Goal: Task Accomplishment & Management: Manage account settings

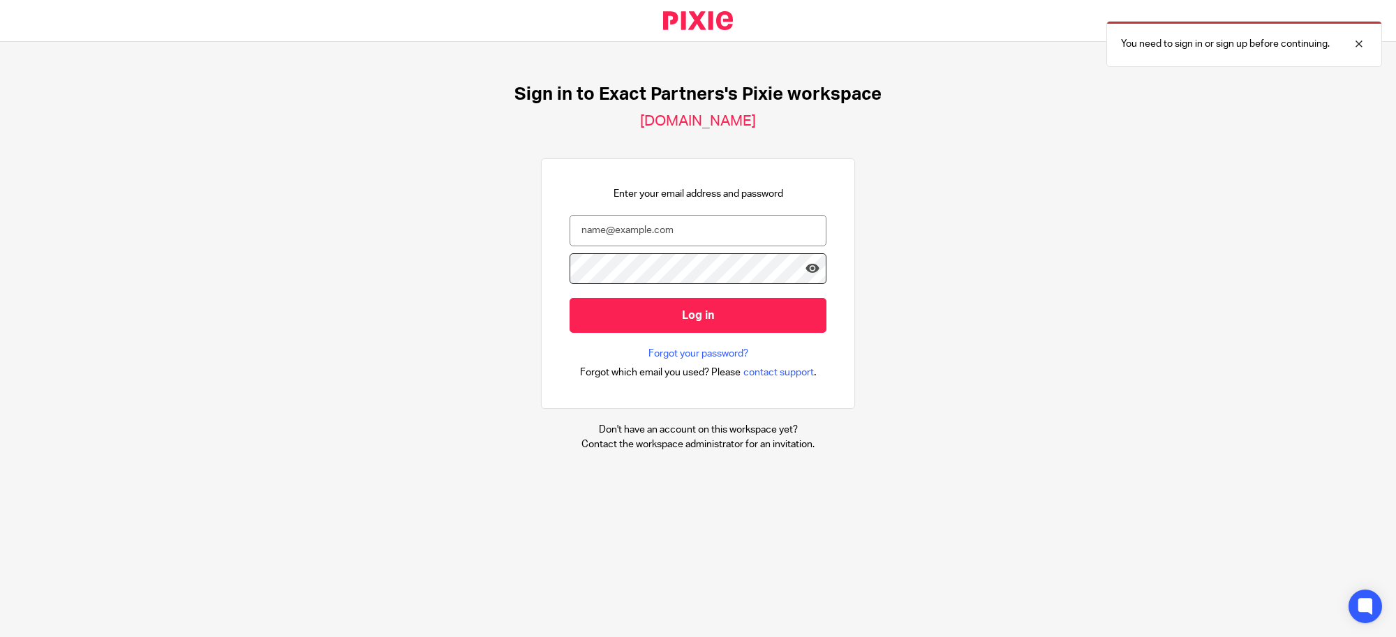
click at [0, 636] on nordpass-portal at bounding box center [0, 637] width 0 height 0
type input "svoelker@getexact.com"
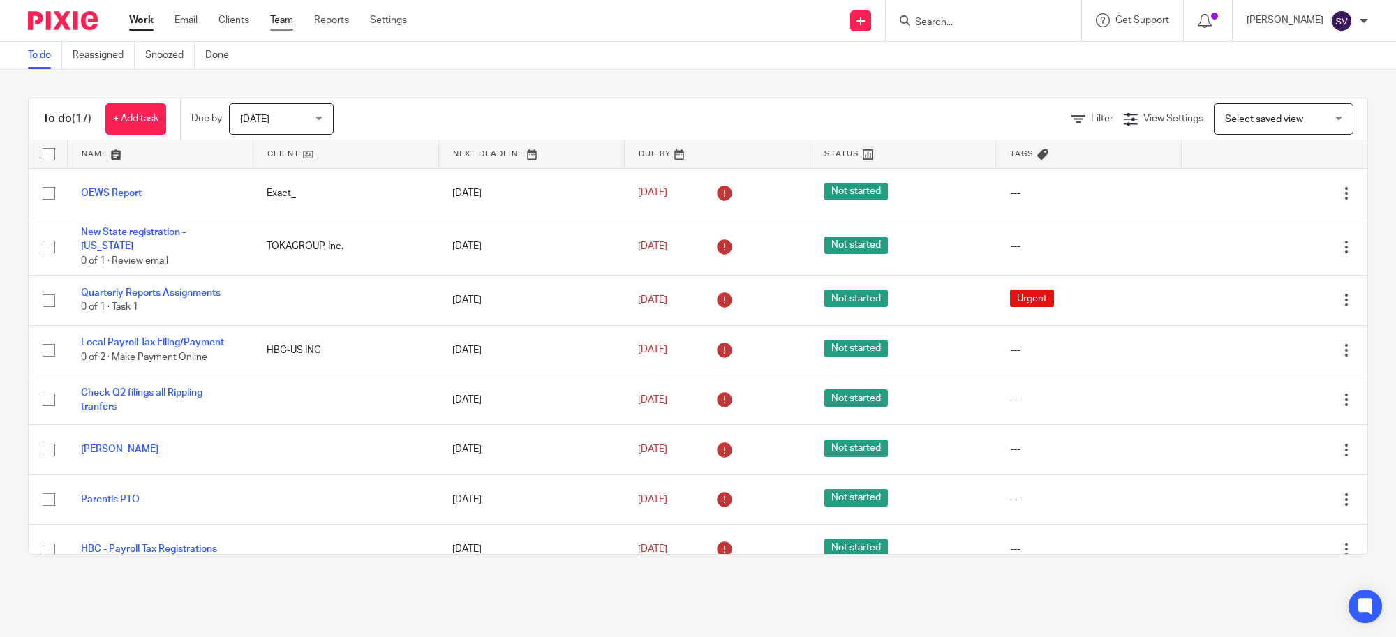
click at [290, 14] on link "Team" at bounding box center [281, 20] width 23 height 14
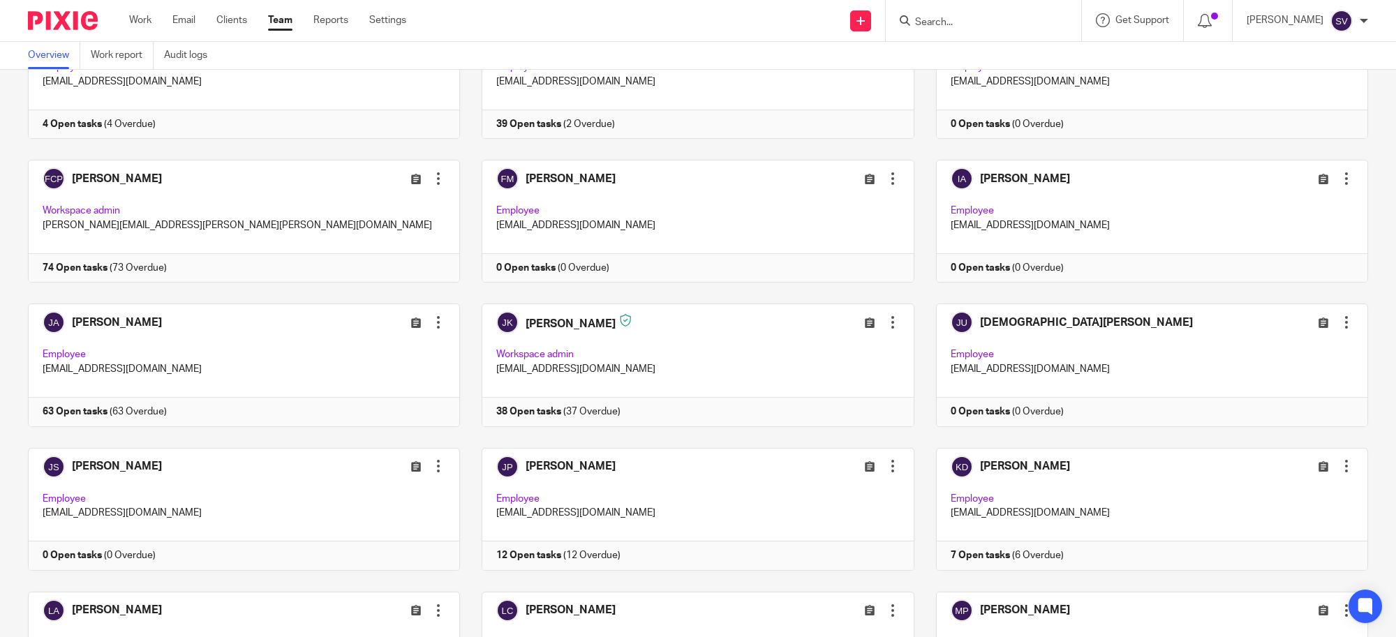
scroll to position [1047, 0]
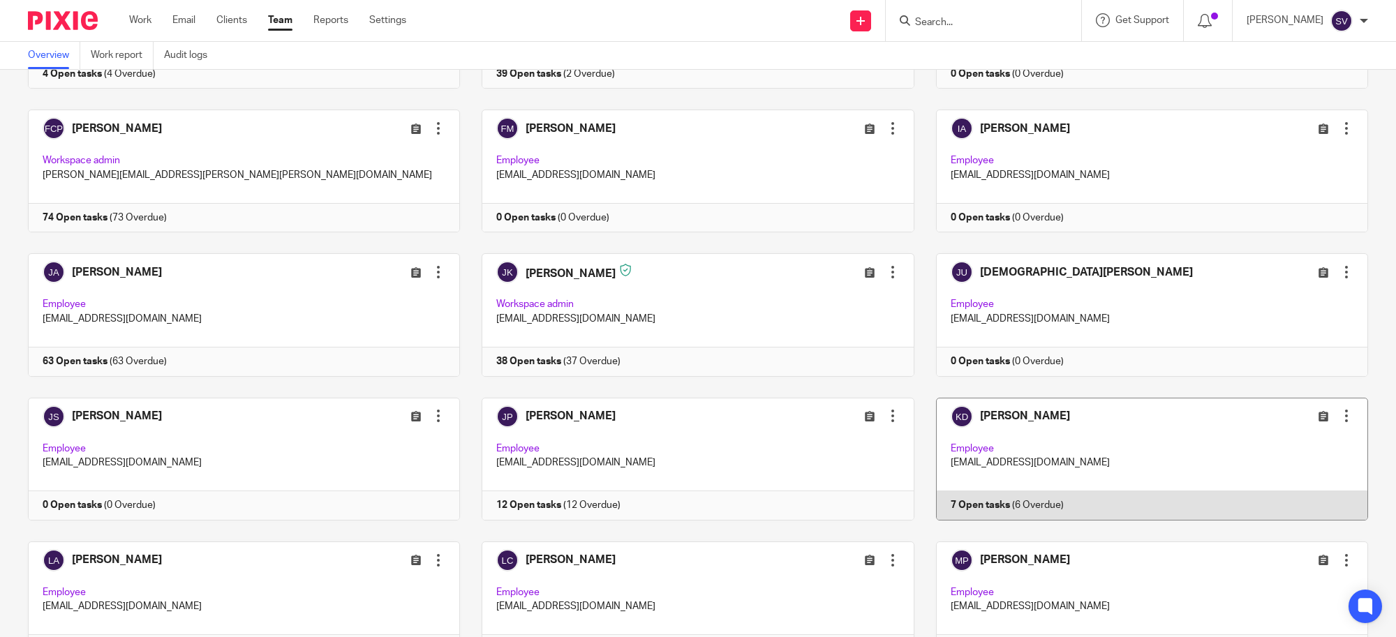
click at [1027, 429] on link at bounding box center [1141, 459] width 454 height 123
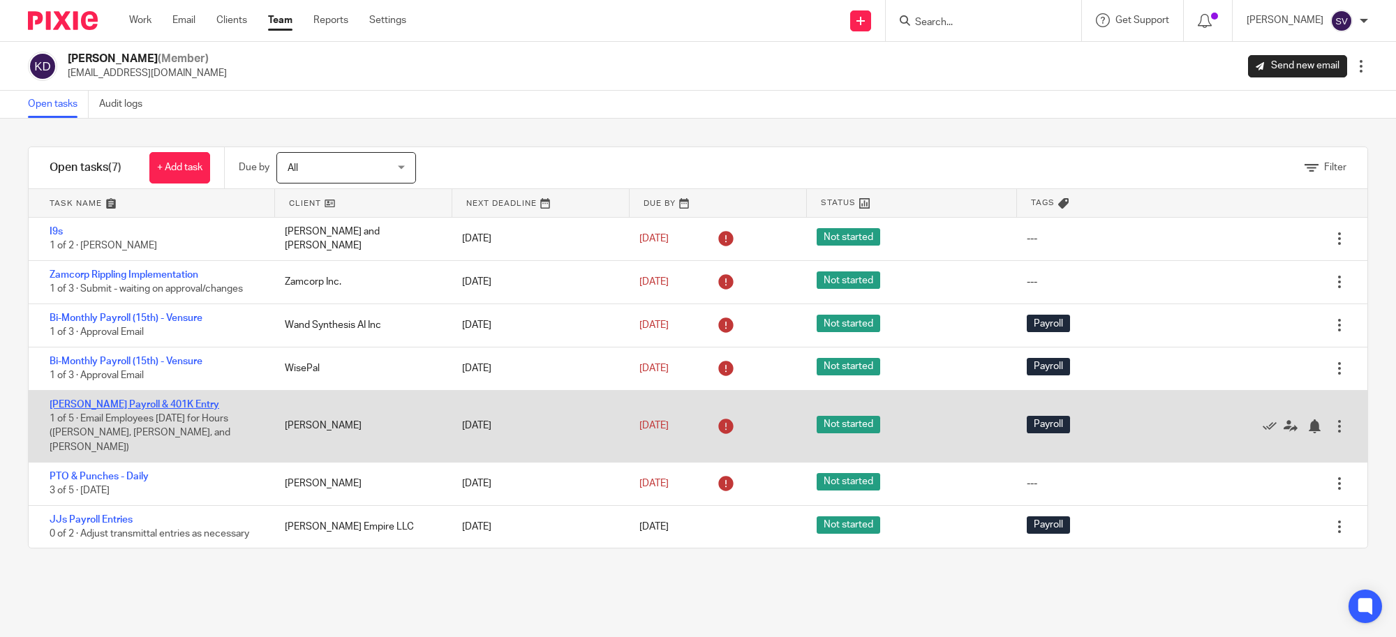
click at [138, 407] on link "[PERSON_NAME] Payroll & 401K Entry" at bounding box center [135, 405] width 170 height 10
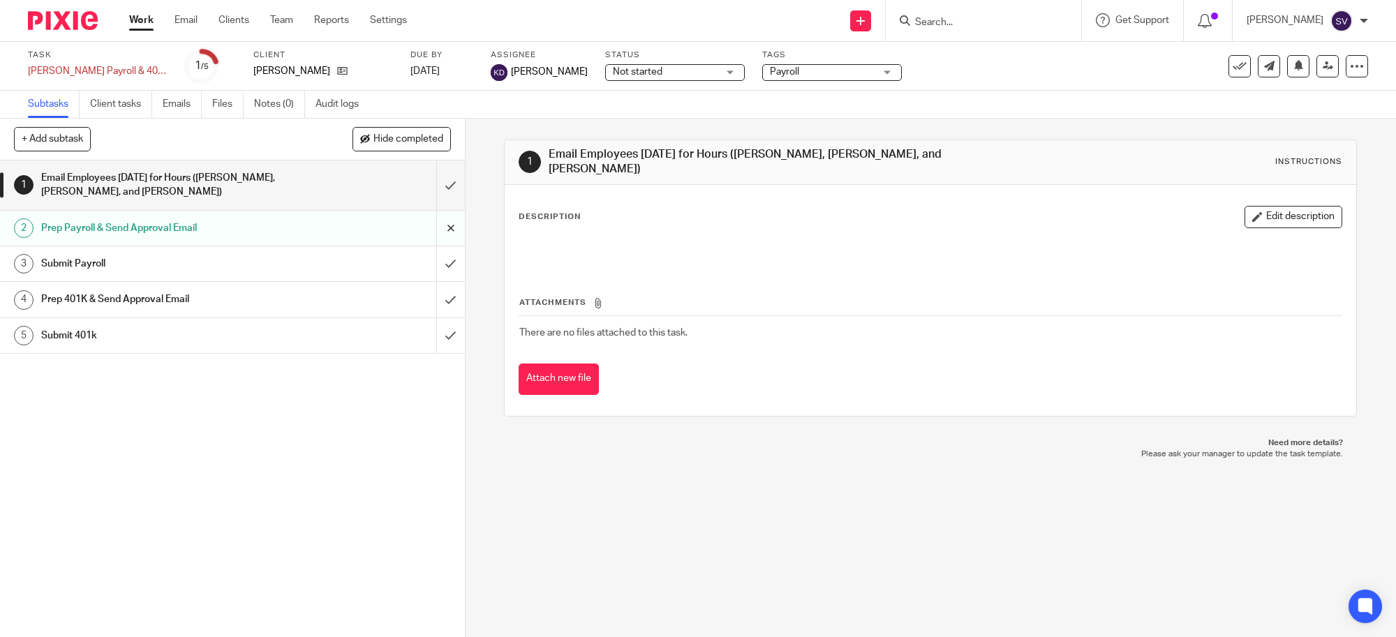
click at [422, 221] on input "submit" at bounding box center [232, 228] width 465 height 35
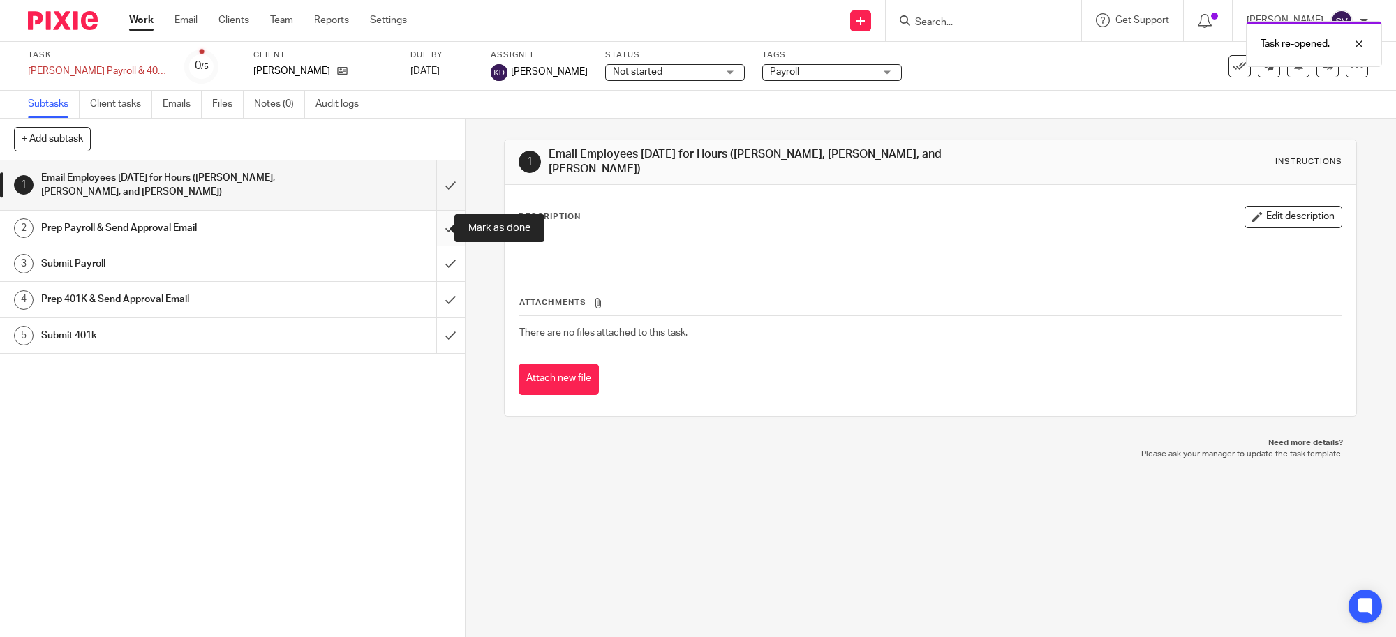
click at [431, 232] on input "submit" at bounding box center [232, 228] width 465 height 35
click at [433, 263] on input "submit" at bounding box center [232, 263] width 465 height 35
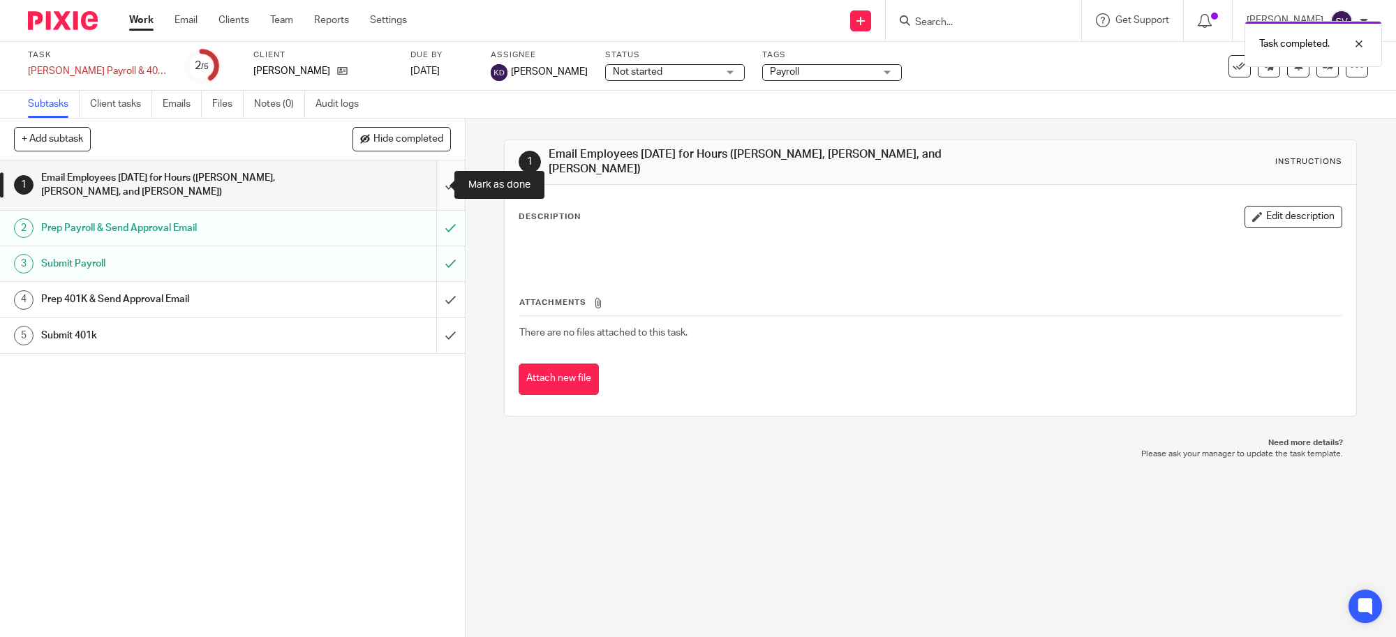
click at [431, 182] on input "submit" at bounding box center [232, 186] width 465 height 50
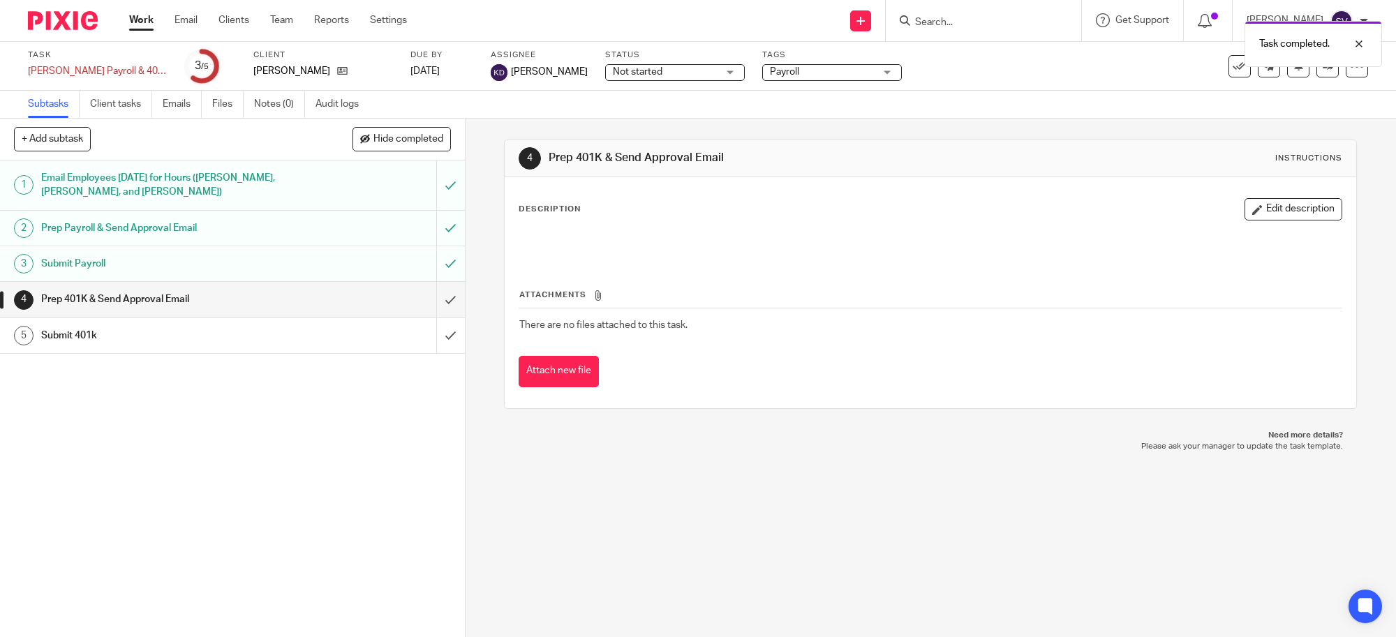
click at [571, 509] on div "4 Prep 401K & Send Approval Email Instructions Description Edit description Att…" at bounding box center [930, 378] width 930 height 518
click at [283, 20] on link "Team" at bounding box center [281, 20] width 23 height 14
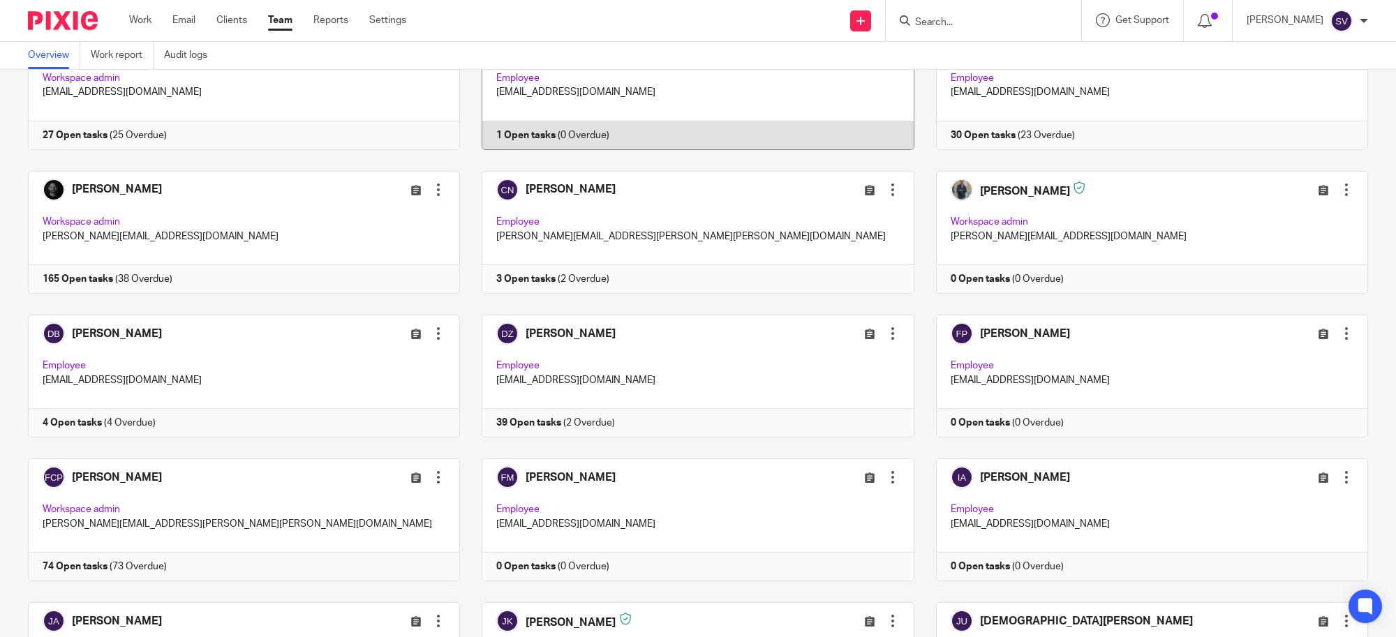
scroll to position [1134, 0]
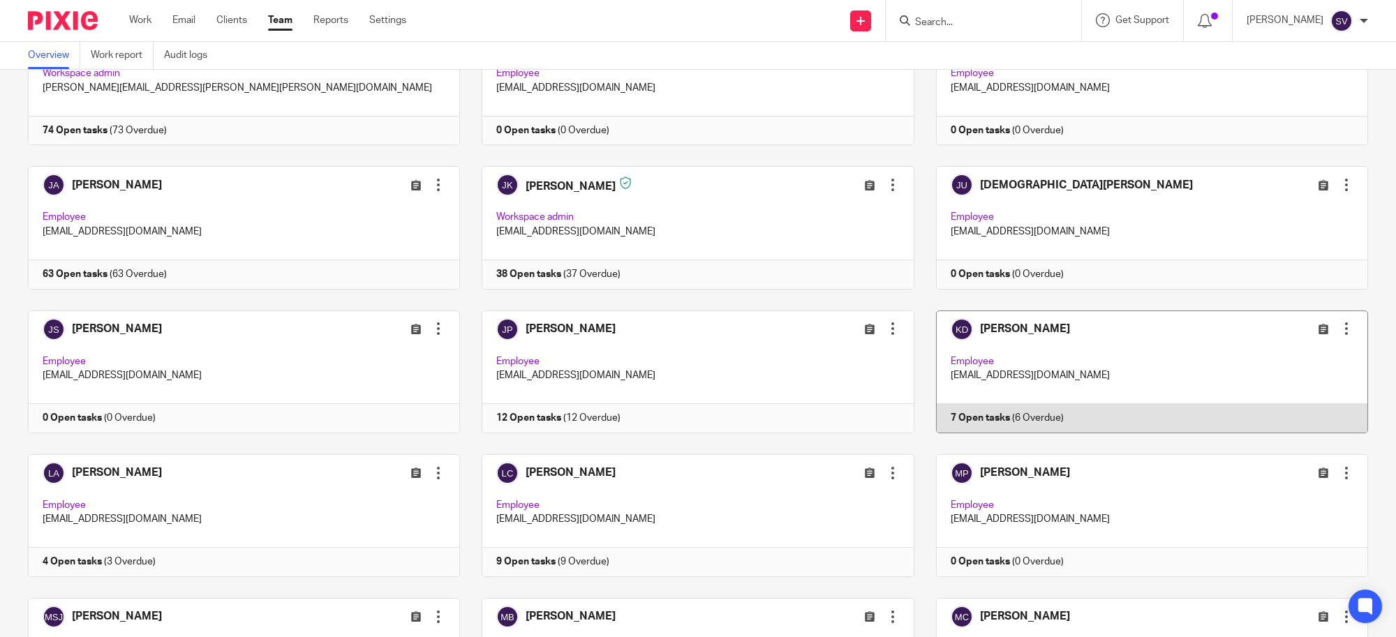
click at [1052, 371] on link at bounding box center [1141, 372] width 454 height 123
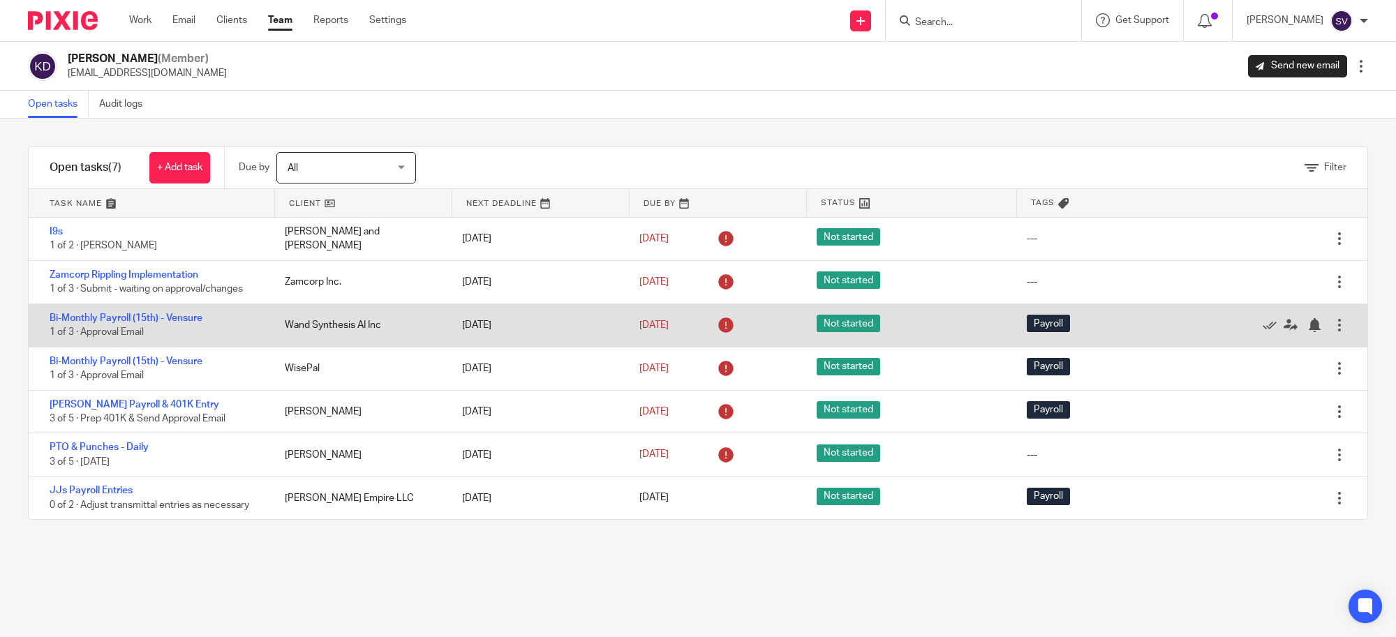
drag, startPoint x: 1239, startPoint y: 328, endPoint x: 1248, endPoint y: 343, distance: 17.5
click at [1262, 328] on icon at bounding box center [1269, 325] width 14 height 14
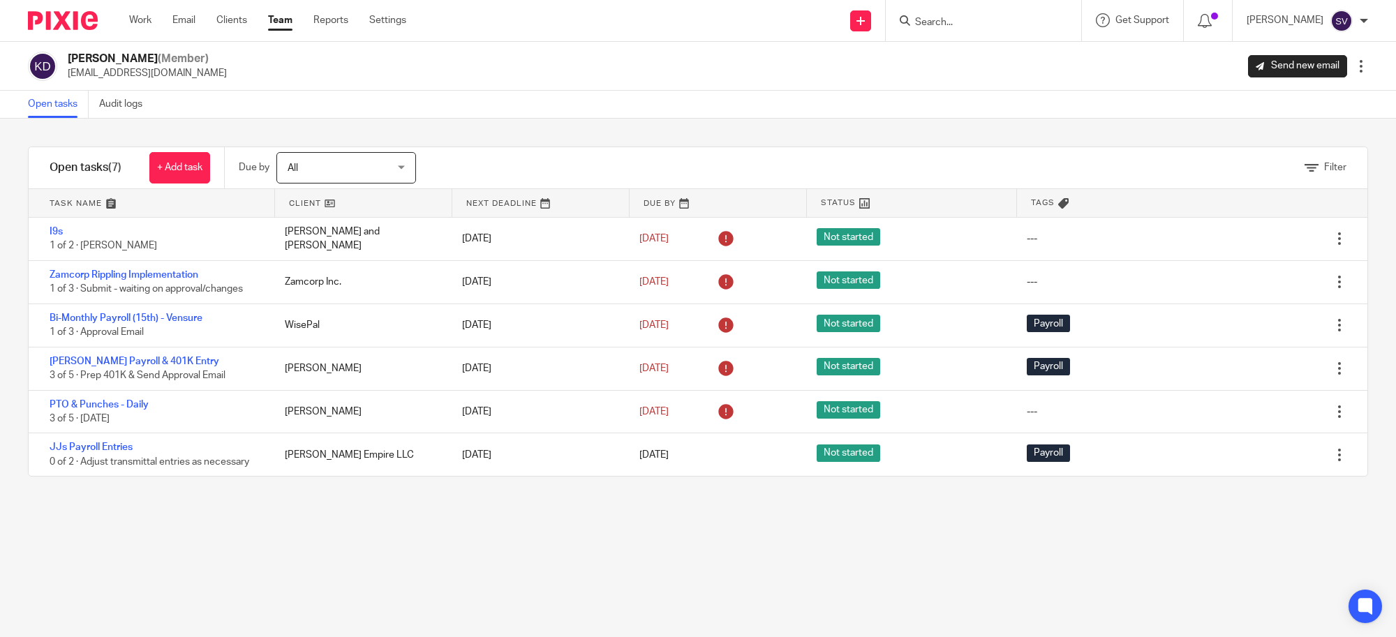
click at [548, 127] on div "Filter tasks Only show tasks matching all of these conditions 1 Client name Is …" at bounding box center [698, 378] width 1396 height 518
click at [898, 120] on div "Filter tasks Only show tasks matching all of these conditions 1 Client name Is …" at bounding box center [698, 378] width 1396 height 518
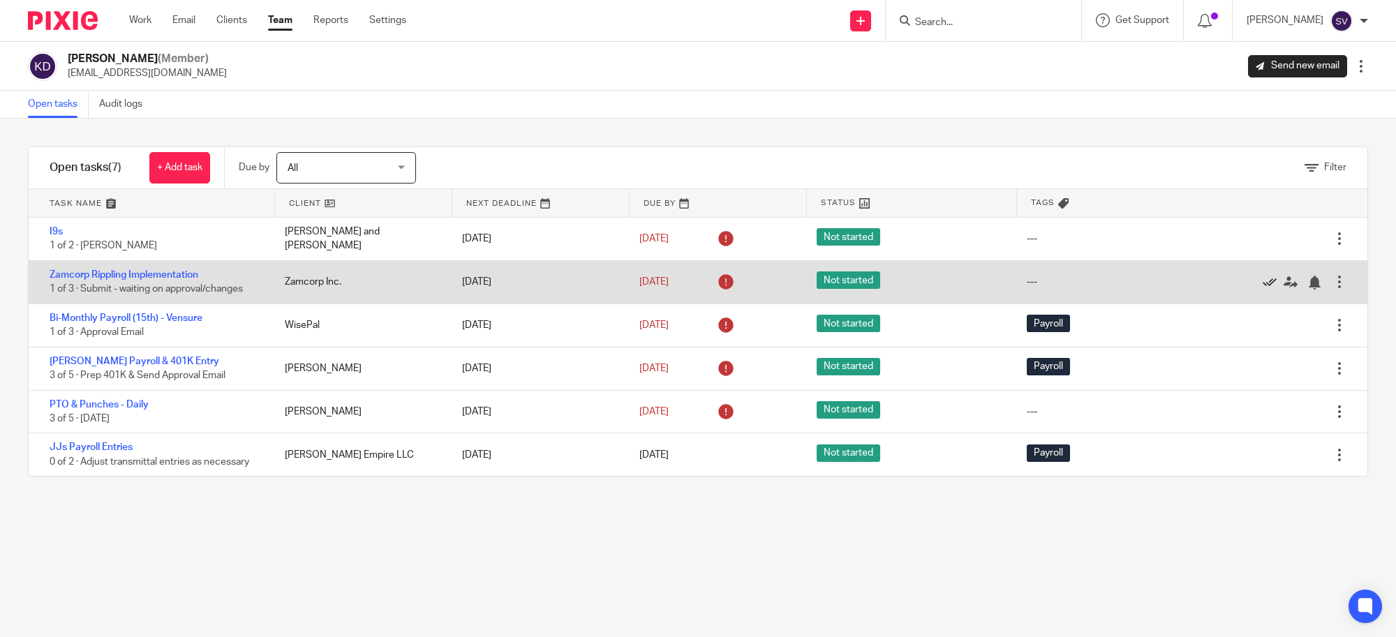
click at [1262, 279] on icon at bounding box center [1269, 283] width 14 height 14
click at [1262, 280] on icon at bounding box center [1269, 283] width 14 height 14
click at [1332, 286] on div at bounding box center [1339, 282] width 14 height 14
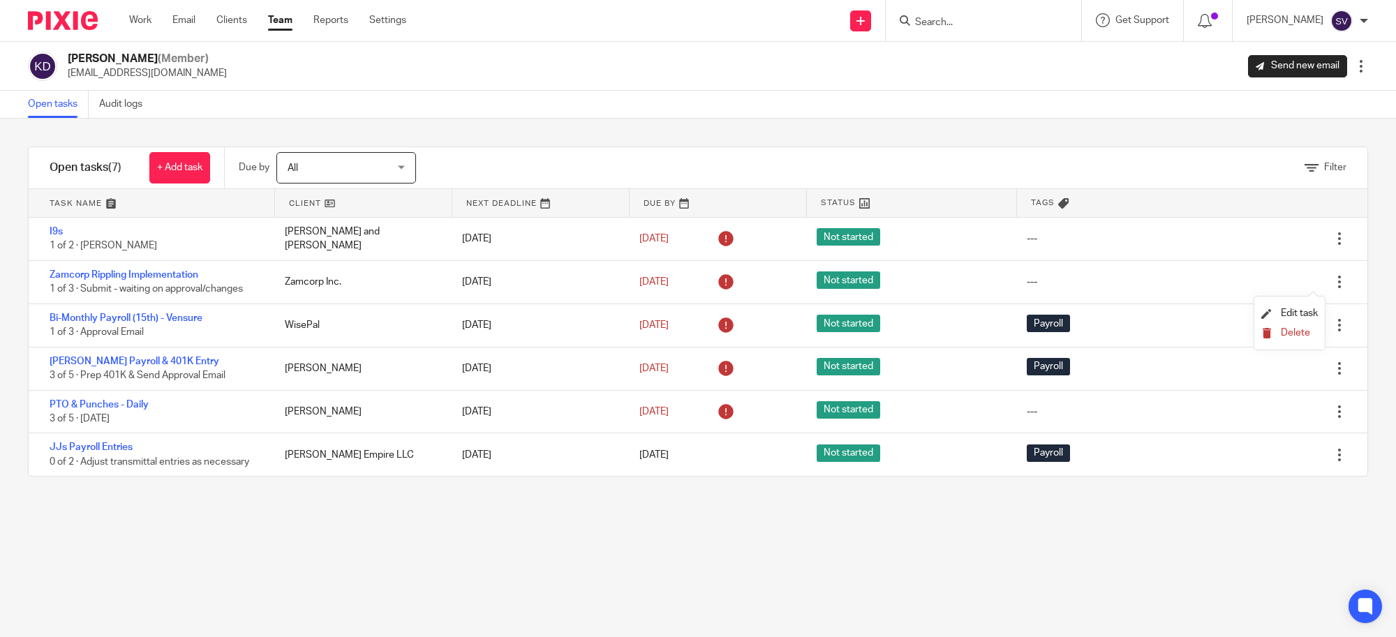
click at [1276, 330] on button "Delete" at bounding box center [1289, 333] width 57 height 11
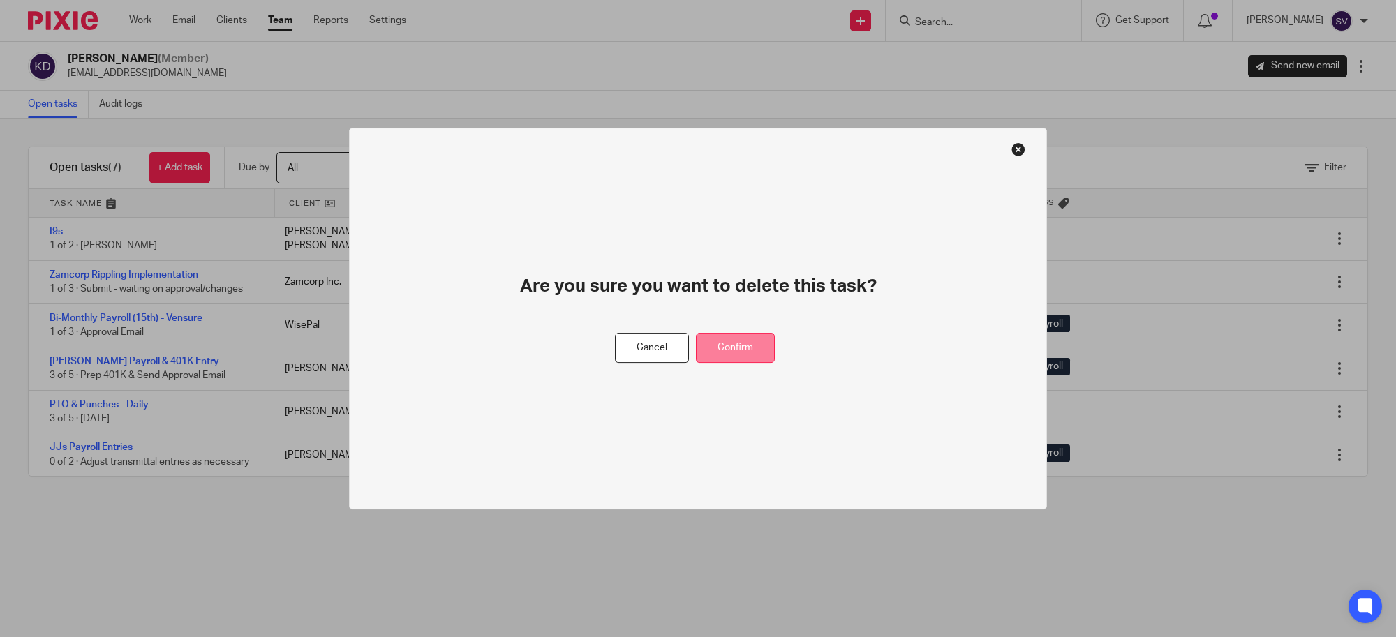
click at [756, 350] on button "Confirm" at bounding box center [735, 348] width 79 height 30
